Goal: Answer question/provide support: Share knowledge or assist other users

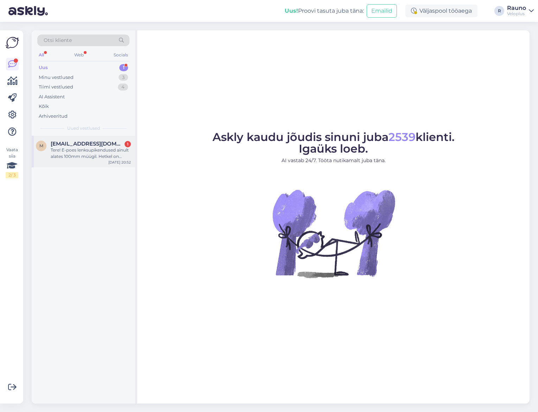
click at [81, 144] on span "[EMAIL_ADDRESS][DOMAIN_NAME]" at bounding box center [87, 144] width 73 height 6
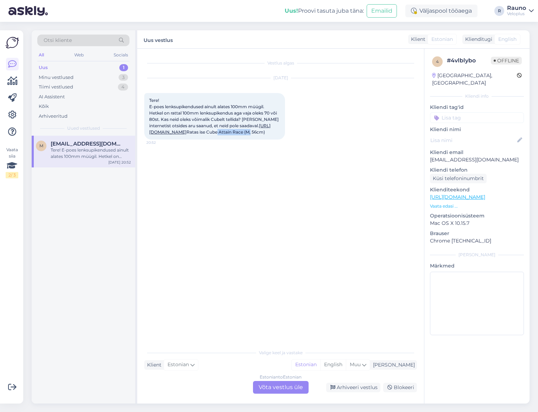
drag, startPoint x: 169, startPoint y: 144, endPoint x: 206, endPoint y: 144, distance: 36.6
click at [206, 135] on span "Tere! E-poes lenksupikendused ainult alates 100mm müügil. Hetkel on rattal 100m…" at bounding box center [214, 116] width 131 height 37
copy span "Cube Attain Race"
click at [148, 139] on div "Tere! E-poes lenksupikendused ainult alates 100mm müügil. Hetkel on rattal 100m…" at bounding box center [214, 116] width 141 height 46
click at [282, 388] on div "Estonian to Estonian Võta vestlus üle" at bounding box center [281, 387] width 56 height 13
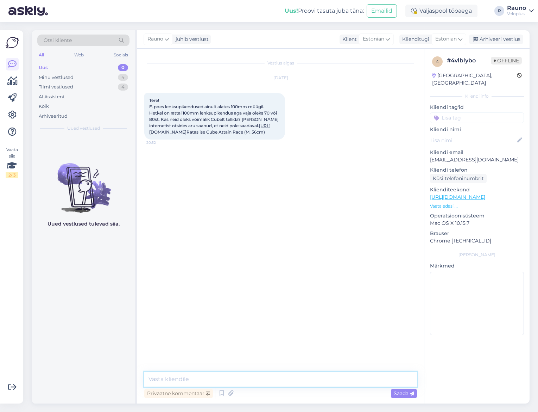
click at [255, 376] on textarea at bounding box center [280, 379] width 273 height 15
click at [404, 378] on textarea "Tere. Hetkel ei ole jah saadaval kuid lühemad lenksupikendused antud mudelist o…" at bounding box center [280, 379] width 273 height 15
click at [407, 379] on textarea "Tere. Hetkel ei ole jah saadaval kuid lühemad lenksupikendused antud mudelist o…" at bounding box center [280, 379] width 273 height 15
click at [384, 378] on textarea "Tere. Hetkel ei ole jah saadaval kuid lühemad lenksupikendused antud mudelist o…" at bounding box center [280, 379] width 273 height 15
click at [233, 378] on textarea "Tere. Hetkel ei ole jah saadaval kuid lühemad lenksupikendused antud mudelist o…" at bounding box center [280, 379] width 273 height 15
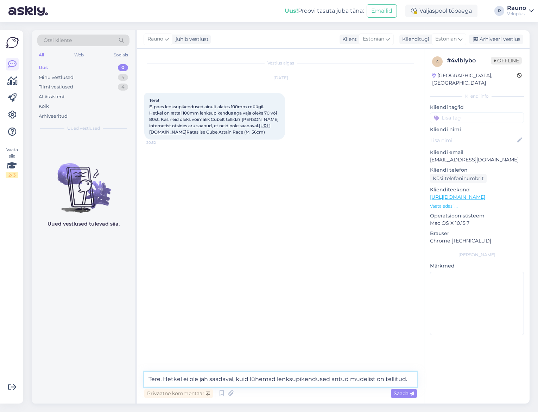
click at [384, 379] on textarea "Tere. Hetkel ei ole jah saadaval, kuid lühemad lenksupikendused antud mudelist …" at bounding box center [280, 379] width 273 height 15
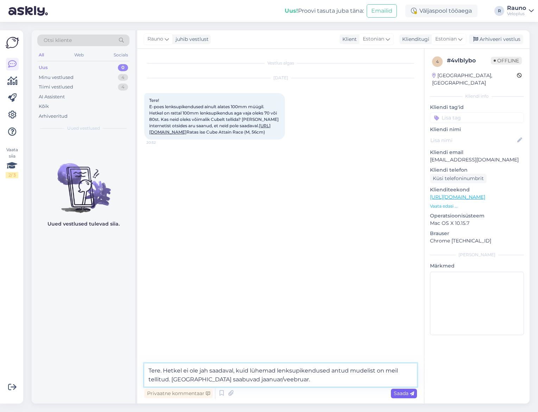
type textarea "Tere. Hetkel ei ole jah saadaval, kuid lühemad lenksupikendused antud mudelist …"
click at [404, 392] on span "Saada" at bounding box center [404, 393] width 20 height 6
